Goal: Task Accomplishment & Management: Manage account settings

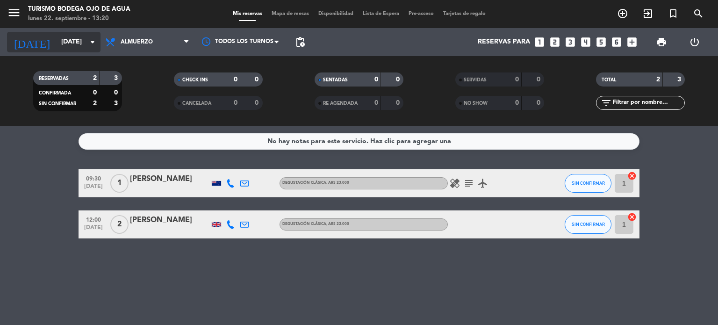
click at [70, 47] on input "[DATE]" at bounding box center [101, 42] width 89 height 17
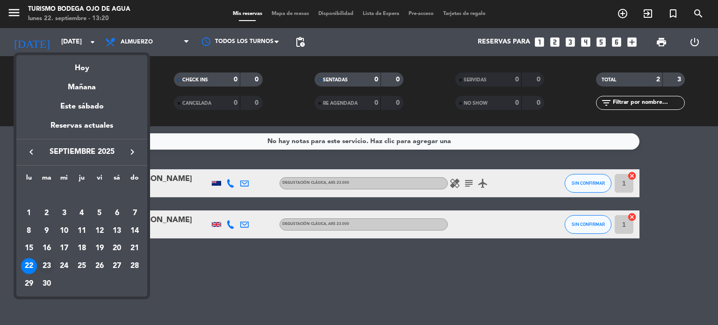
click at [47, 260] on div "23" at bounding box center [47, 266] width 16 height 16
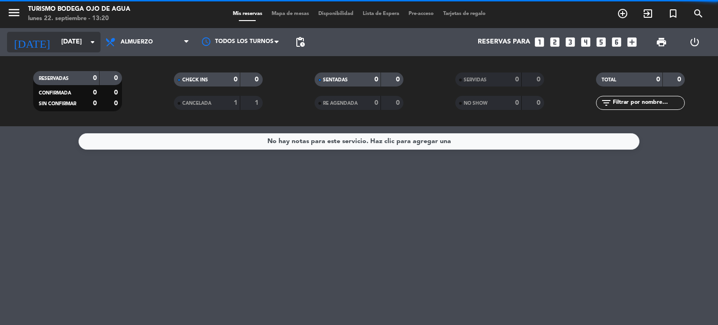
click at [80, 34] on input "[DATE]" at bounding box center [101, 42] width 89 height 17
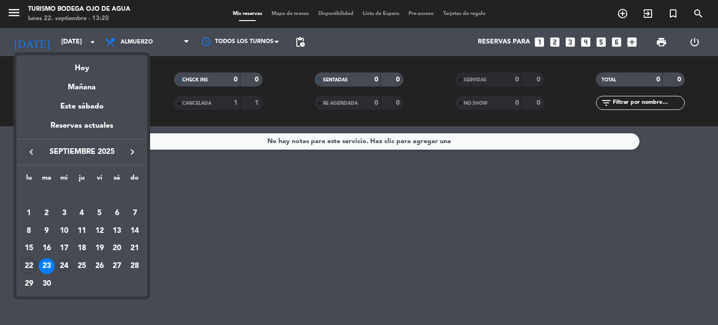
click at [67, 261] on div "24" at bounding box center [64, 266] width 16 height 16
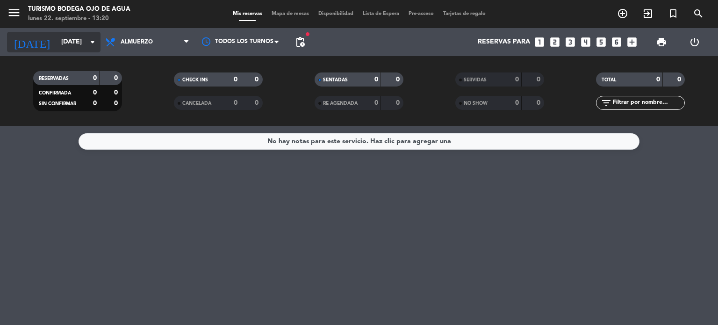
click at [63, 40] on input "[DATE]" at bounding box center [101, 42] width 89 height 17
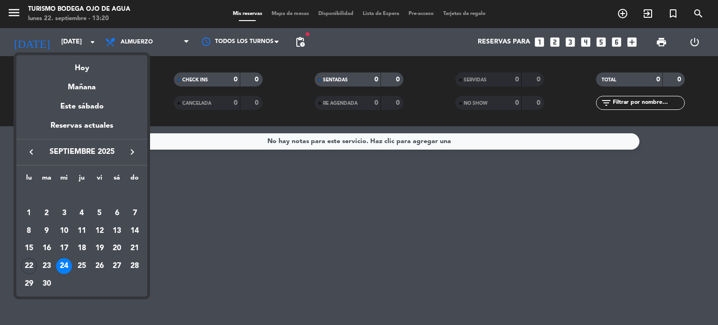
click at [125, 146] on button "keyboard_arrow_right" at bounding box center [132, 152] width 17 height 12
click at [116, 213] on div "4" at bounding box center [117, 213] width 16 height 16
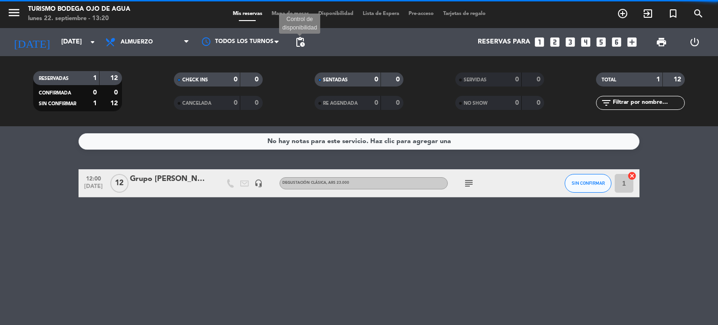
click at [303, 44] on span "pending_actions" at bounding box center [300, 41] width 11 height 11
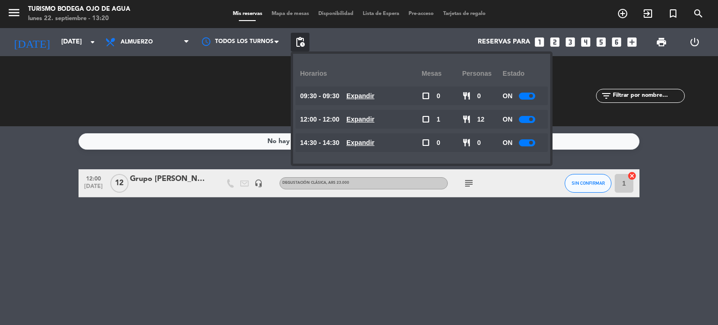
click at [523, 101] on div "ON" at bounding box center [523, 96] width 41 height 19
click at [525, 95] on div at bounding box center [527, 96] width 16 height 7
click at [528, 122] on div at bounding box center [527, 119] width 16 height 7
click at [528, 144] on div at bounding box center [527, 142] width 16 height 7
click at [317, 308] on div "No hay notas para este servicio. Haz clic para agregar una 12:00 [DATE] Grupo […" at bounding box center [359, 225] width 718 height 199
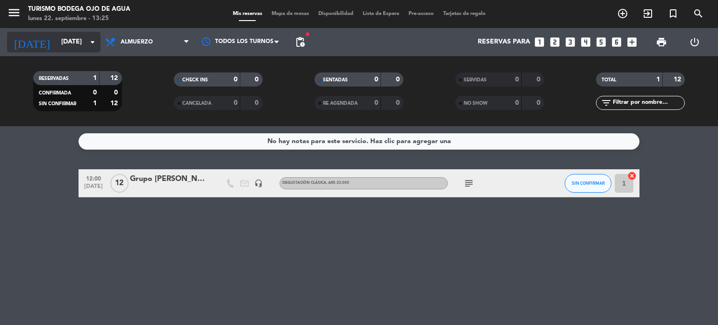
click at [69, 43] on input "[DATE]" at bounding box center [101, 42] width 89 height 17
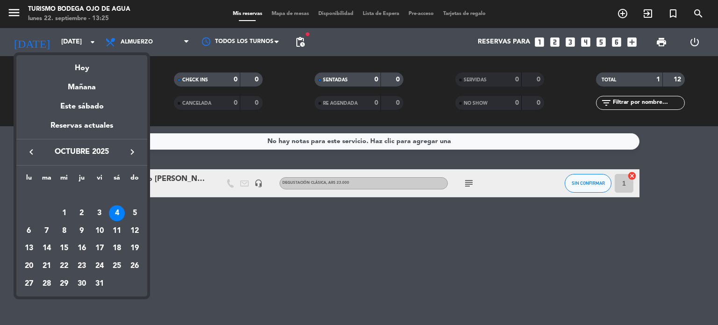
click at [33, 153] on icon "keyboard_arrow_left" at bounding box center [31, 151] width 11 height 11
click at [29, 266] on div "22" at bounding box center [29, 266] width 16 height 16
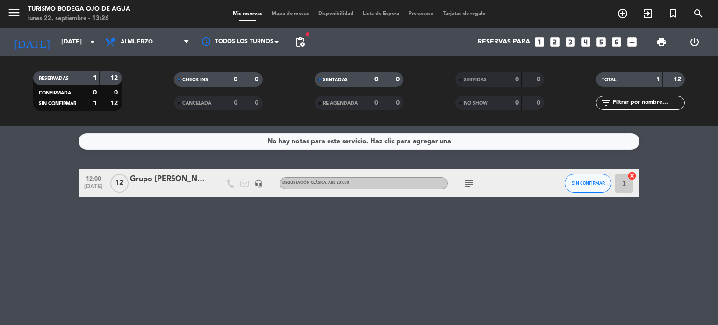
type input "[DATE]"
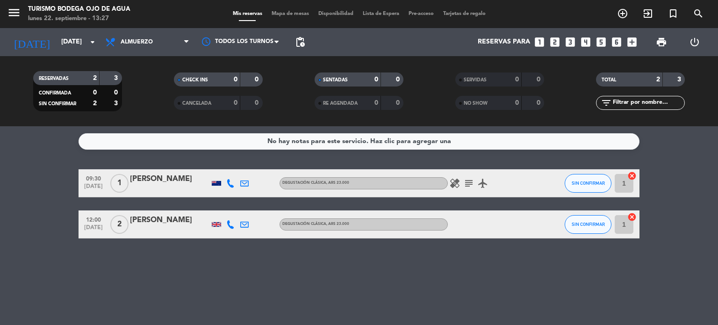
click at [21, 230] on bookings-row "09:30 [DATE] 1 [PERSON_NAME] Degustación Clásica , ARS 23.000 healing subject a…" at bounding box center [359, 203] width 718 height 69
